Goal: Task Accomplishment & Management: Manage account settings

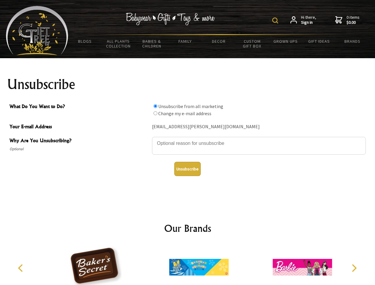
click at [276, 20] on img at bounding box center [275, 20] width 6 height 6
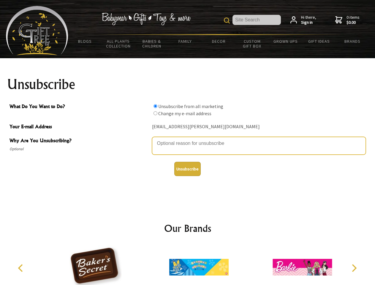
click at [187, 139] on textarea "Why Are You Unsubscribing?" at bounding box center [259, 146] width 214 height 18
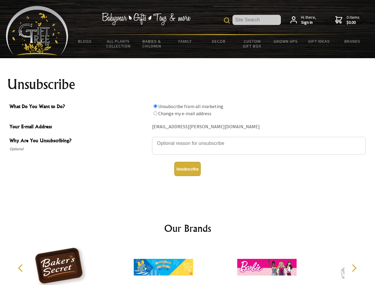
click at [155, 106] on input "What Do You Want to Do?" at bounding box center [155, 106] width 4 height 4
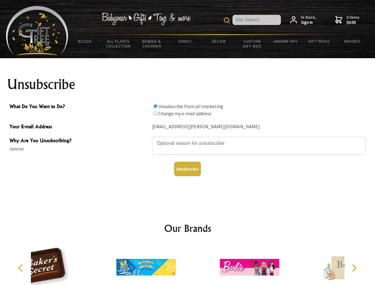
click at [155, 113] on input "What Do You Want to Do?" at bounding box center [155, 113] width 4 height 4
radio input "true"
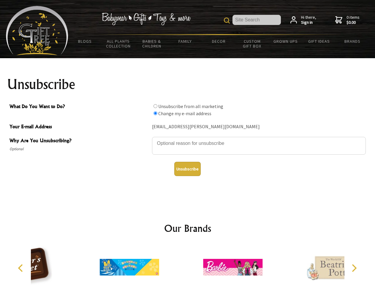
click at [187, 169] on button "Unsubscribe" at bounding box center [187, 169] width 26 height 14
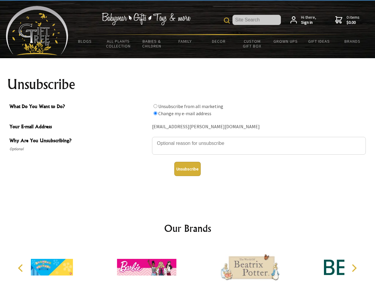
click at [21, 268] on icon "Previous" at bounding box center [21, 268] width 8 height 8
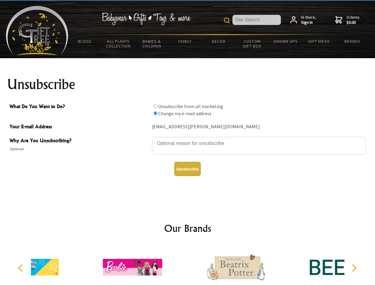
click at [353, 268] on icon "Next" at bounding box center [353, 268] width 8 height 8
